Goal: Obtain resource: Obtain resource

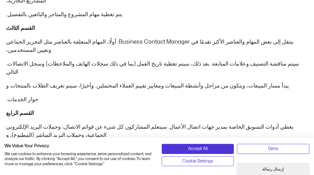
scroll to position [211, 0]
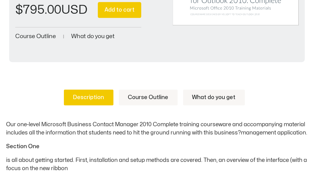
scroll to position [219, 0]
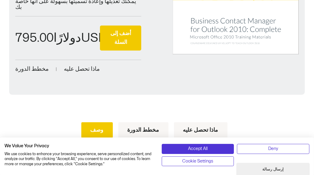
scroll to position [205, 0]
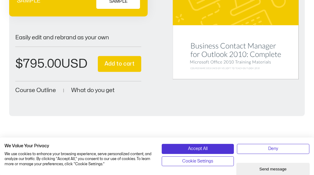
scroll to position [131, 0]
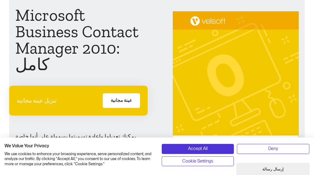
scroll to position [58, 0]
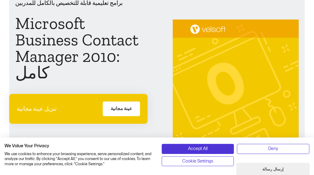
click at [123, 107] on font "عينة مجانية" at bounding box center [121, 109] width 21 height 5
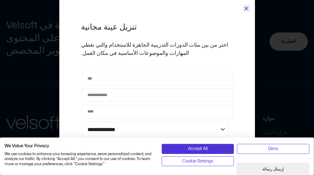
scroll to position [901, 0]
